Goal: Transaction & Acquisition: Purchase product/service

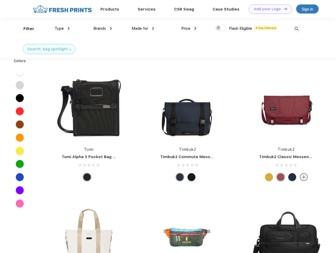
click at [268, 9] on link "Add your Logo Design Tool" at bounding box center [271, 8] width 44 height 9
click at [0, 0] on div "Design Tool" at bounding box center [0, 0] width 0 height 0
click at [283, 9] on link "Add your Logo Design Tool" at bounding box center [271, 8] width 44 height 9
click at [25, 29] on div "Filter" at bounding box center [28, 29] width 11 height 6
click at [62, 28] on span "Type" at bounding box center [59, 28] width 9 height 5
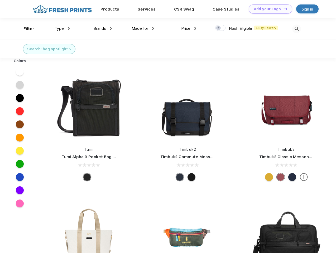
click at [103, 28] on span "Brands" at bounding box center [99, 28] width 13 height 5
click at [143, 28] on span "Made for" at bounding box center [140, 28] width 17 height 5
click at [189, 28] on span "Price" at bounding box center [185, 28] width 9 height 5
click at [220, 28] on div at bounding box center [220, 28] width 10 height 6
click at [219, 28] on input "checkbox" at bounding box center [216, 26] width 3 height 3
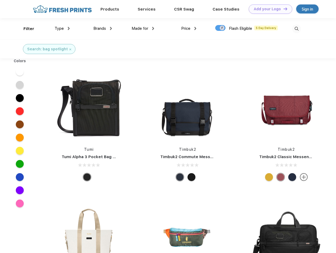
click at [296, 29] on img at bounding box center [296, 29] width 9 height 9
